Goal: Find specific page/section: Find specific page/section

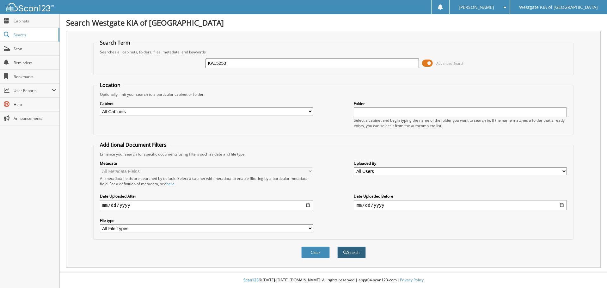
type input "KA15250"
click at [356, 254] on button "Search" at bounding box center [351, 253] width 28 height 12
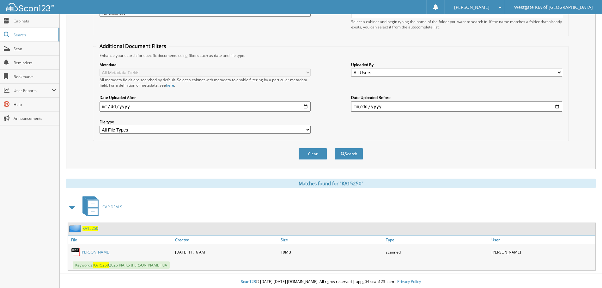
scroll to position [101, 0]
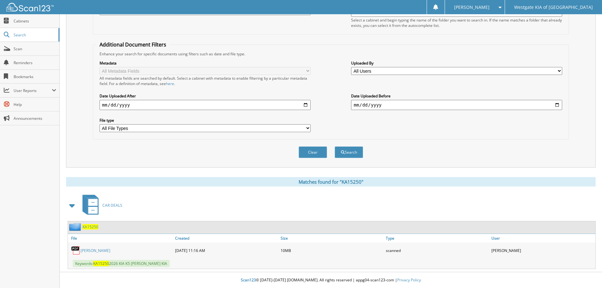
click at [100, 250] on link "[PERSON_NAME]" at bounding box center [96, 250] width 30 height 5
click at [11, 49] on link "Scan" at bounding box center [29, 49] width 59 height 14
